Goal: Transaction & Acquisition: Purchase product/service

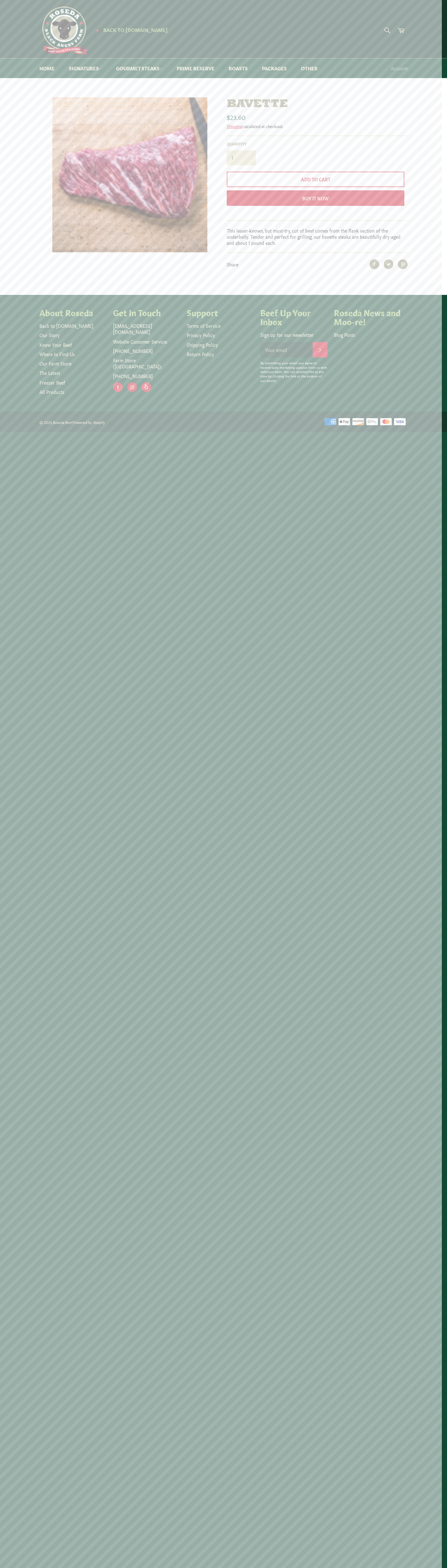
click at [0, 0] on link "Dry-Aged Burgers" at bounding box center [0, 0] width 0 height 0
click at [18, 6] on link "Skip to content" at bounding box center [19, 6] width 38 height 13
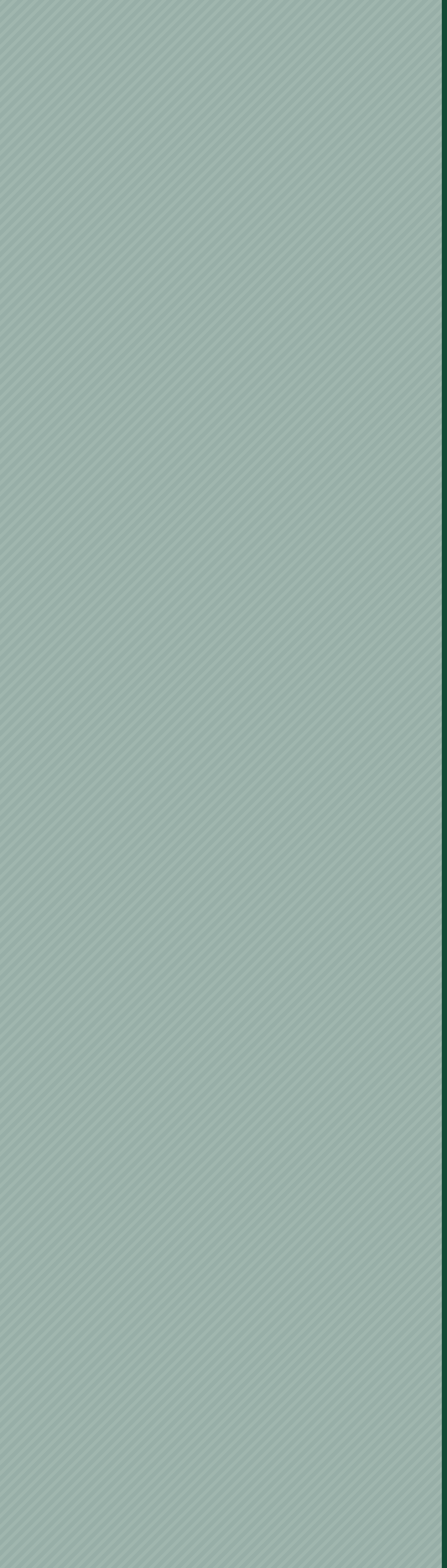
scroll to position [2717, 0]
